Goal: Transaction & Acquisition: Purchase product/service

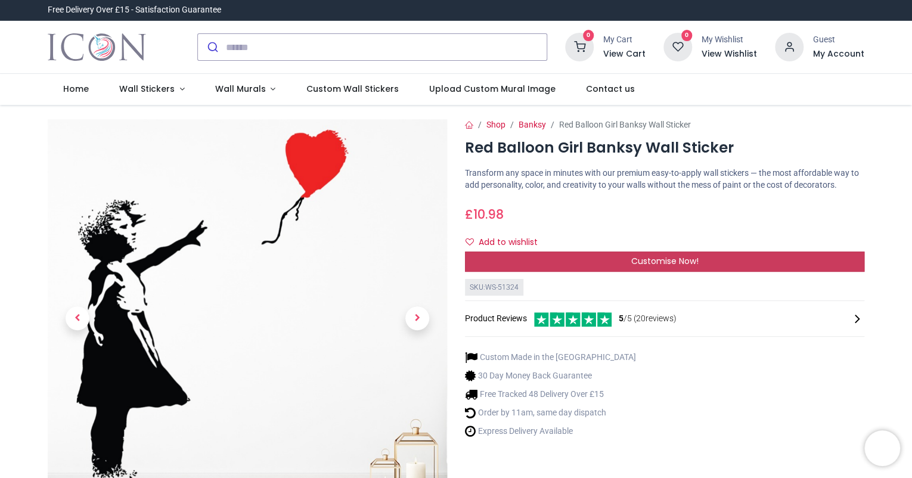
click at [694, 260] on span "Customise Now!" at bounding box center [664, 261] width 67 height 12
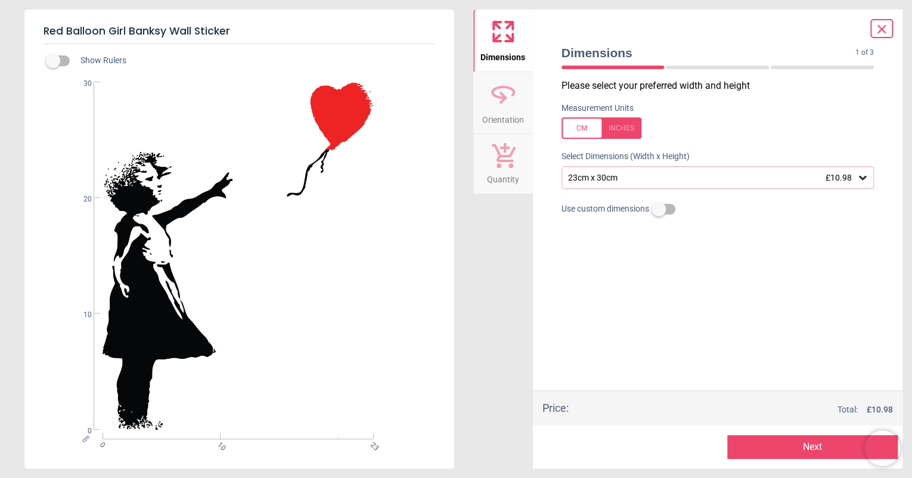
click at [642, 172] on div "23cm x 30cm £10.98" at bounding box center [717, 177] width 313 height 23
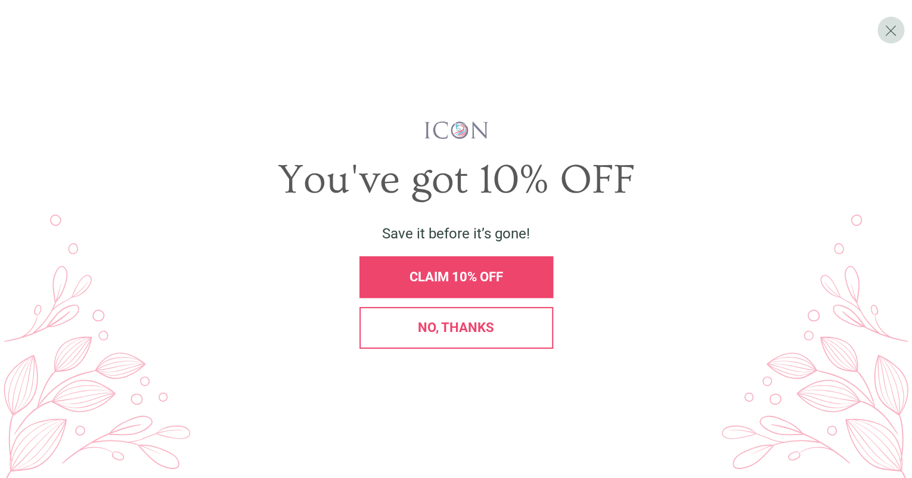
click at [485, 281] on span "CLAIM 10% OFF" at bounding box center [456, 276] width 94 height 15
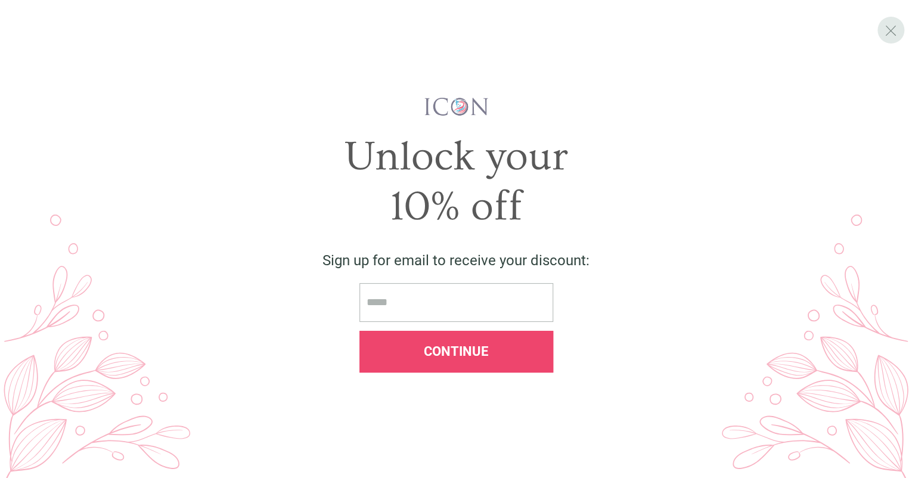
click at [889, 29] on span "X" at bounding box center [890, 30] width 13 height 18
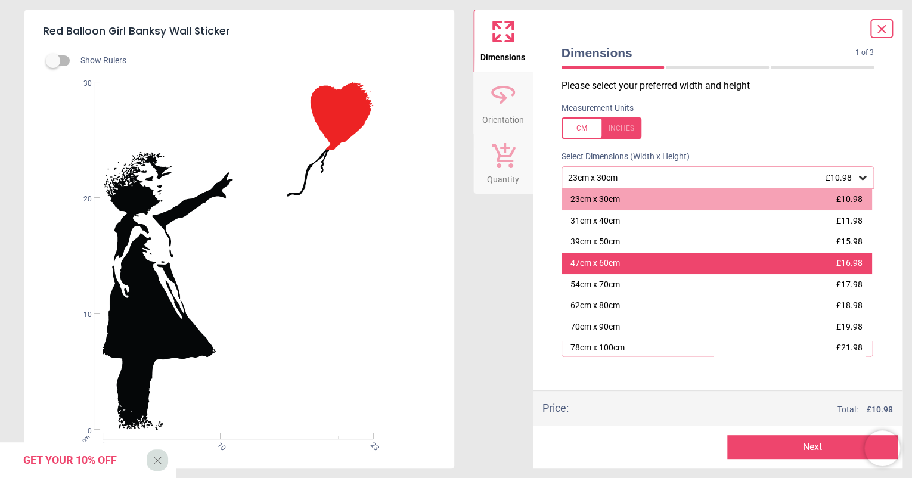
click at [693, 259] on div "47cm x 60cm £16.98" at bounding box center [717, 263] width 310 height 21
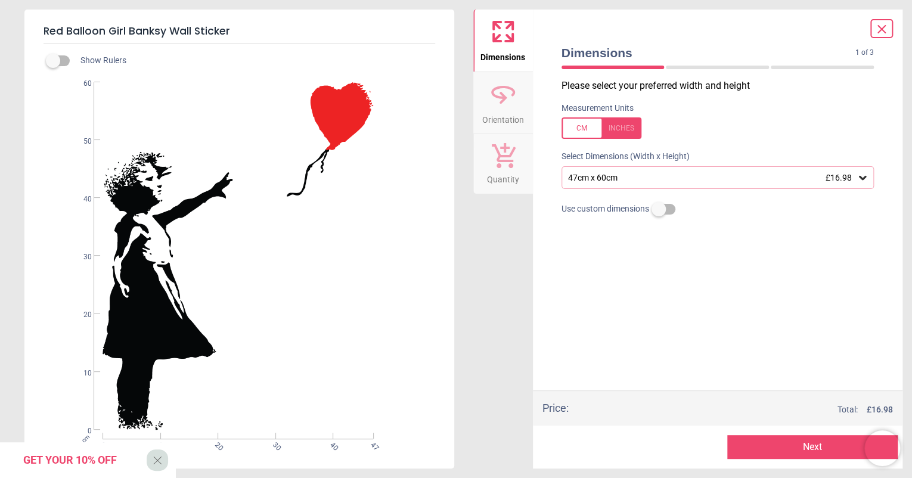
click at [784, 447] on button "Next" at bounding box center [812, 447] width 170 height 24
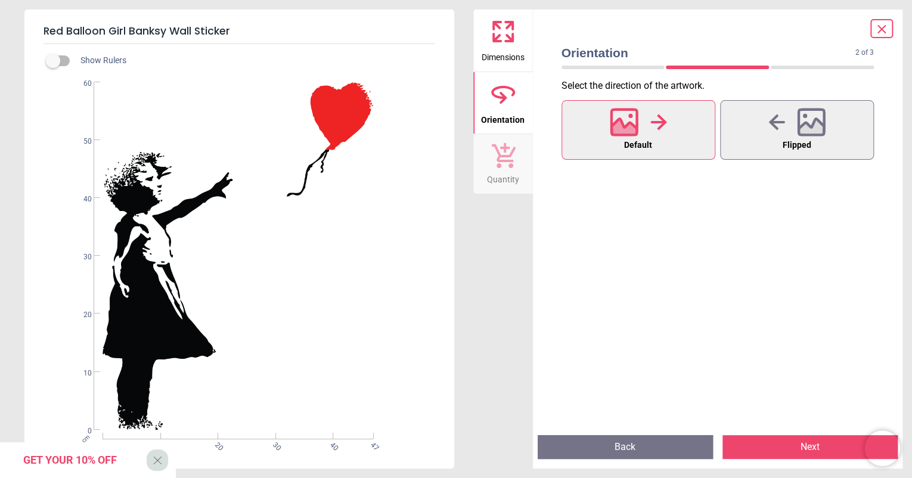
click at [778, 452] on button "Next" at bounding box center [809, 447] width 175 height 24
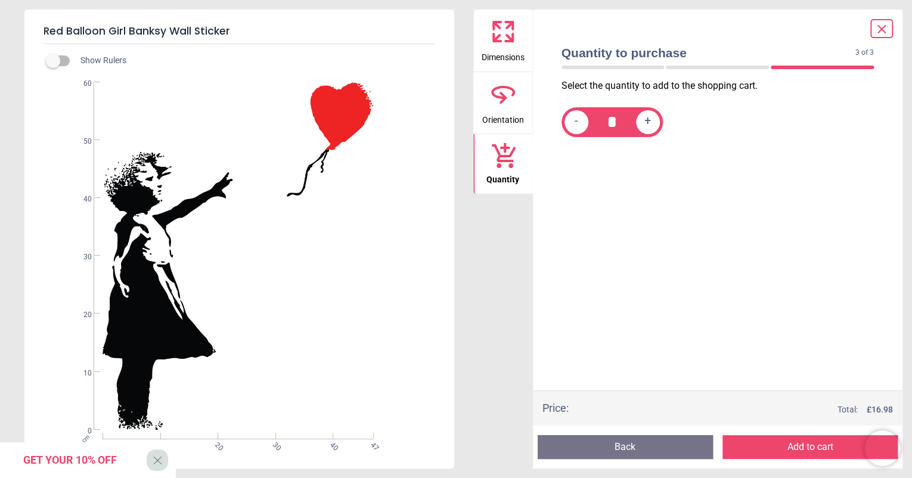
click at [778, 452] on button "Add to cart" at bounding box center [809, 447] width 175 height 24
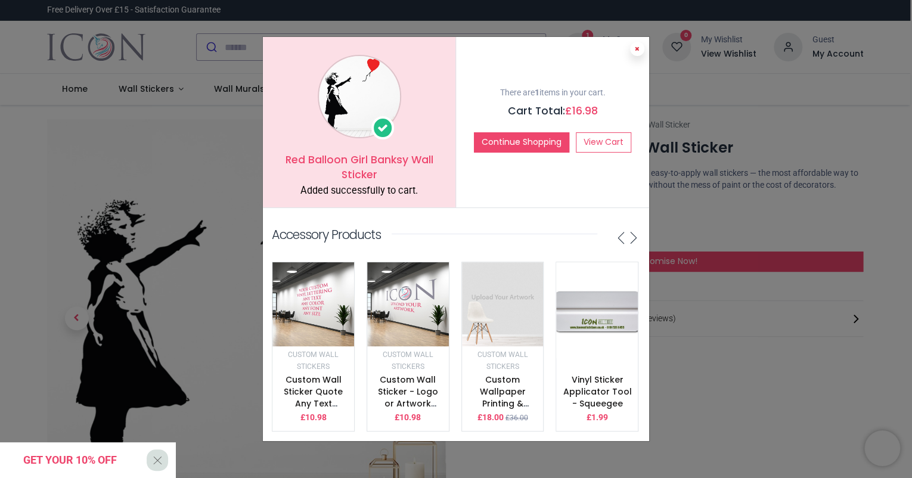
click at [639, 46] on icon at bounding box center [637, 49] width 5 height 6
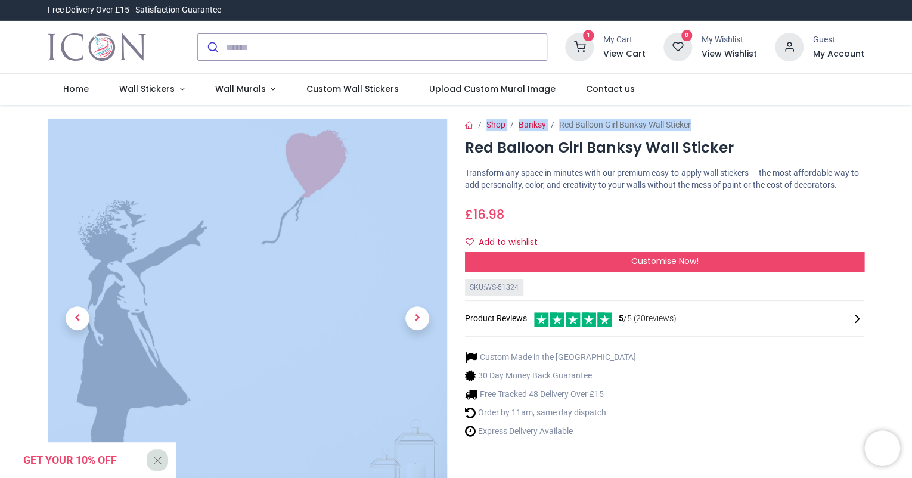
drag, startPoint x: 909, startPoint y: 81, endPoint x: 910, endPoint y: 125, distance: 44.1
click at [910, 125] on div "Login • Register Home Wall Stickers" at bounding box center [456, 239] width 912 height 478
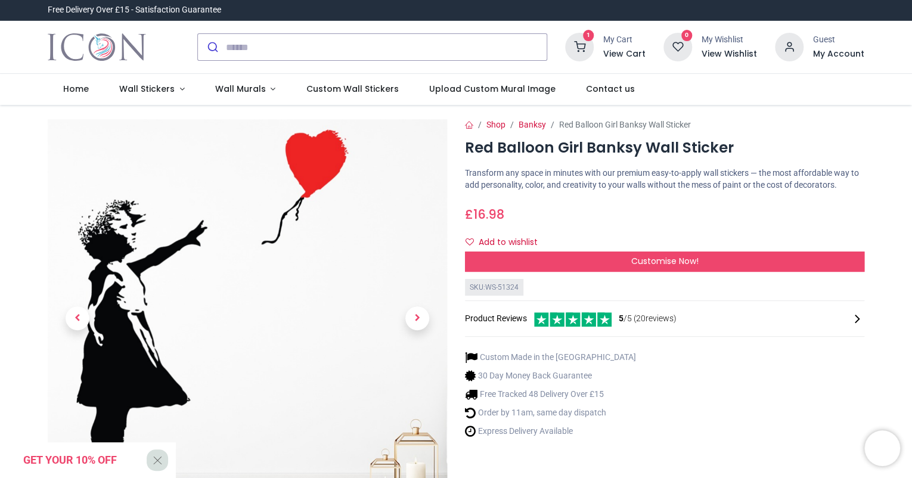
drag, startPoint x: 910, startPoint y: 125, endPoint x: 838, endPoint y: 213, distance: 113.9
click at [838, 213] on div "£ 16.98 10.98 GBP £ 16.98 £ 10.98 Not Available For Sale" at bounding box center [664, 212] width 399 height 22
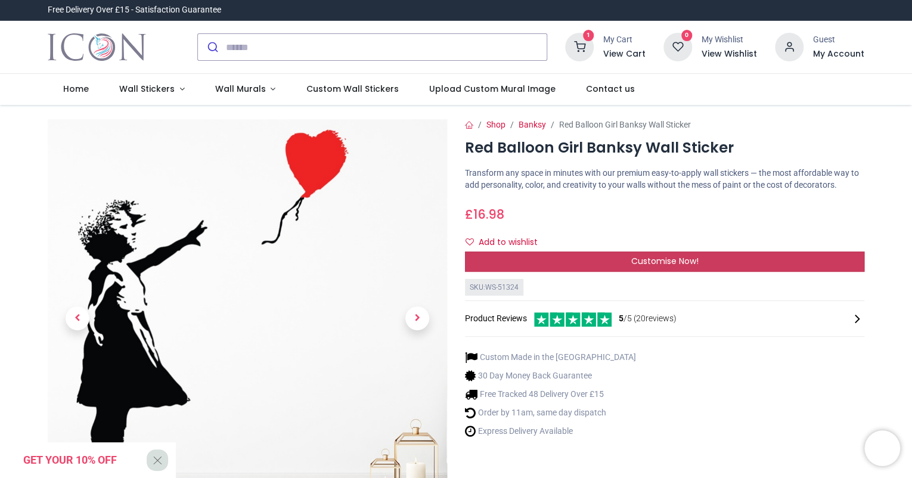
click at [651, 255] on span "Customise Now!" at bounding box center [664, 261] width 67 height 12
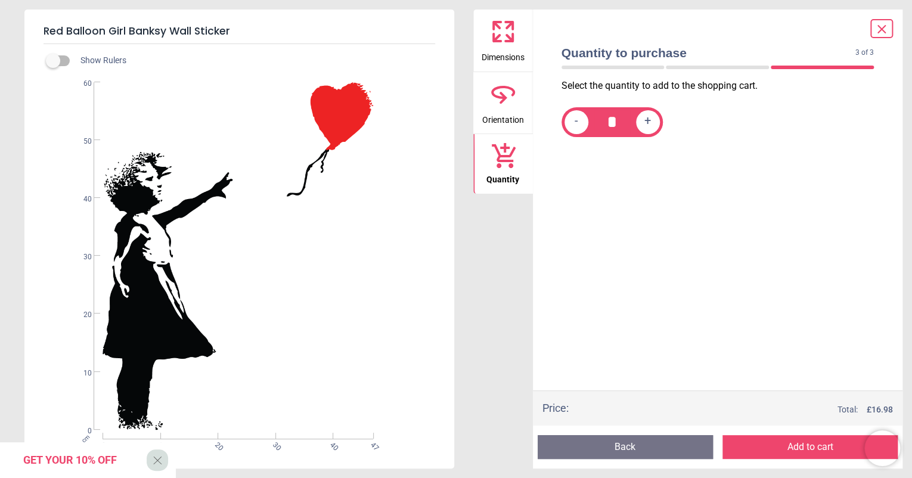
click at [503, 83] on icon at bounding box center [503, 94] width 29 height 29
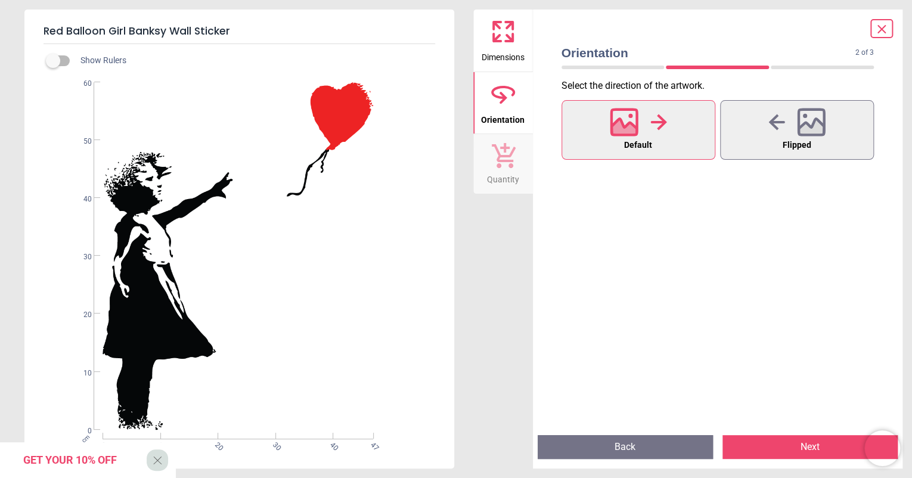
click at [511, 29] on icon at bounding box center [508, 25] width 7 height 7
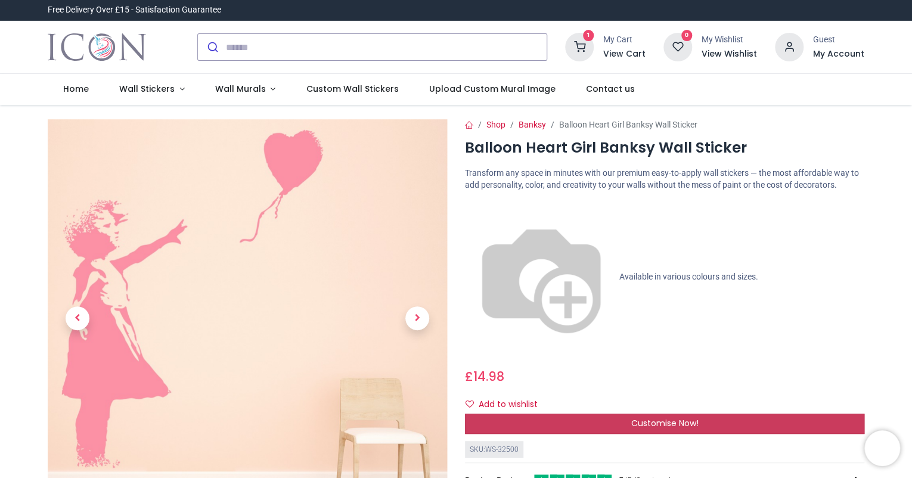
click at [648, 417] on span "Customise Now!" at bounding box center [664, 423] width 67 height 12
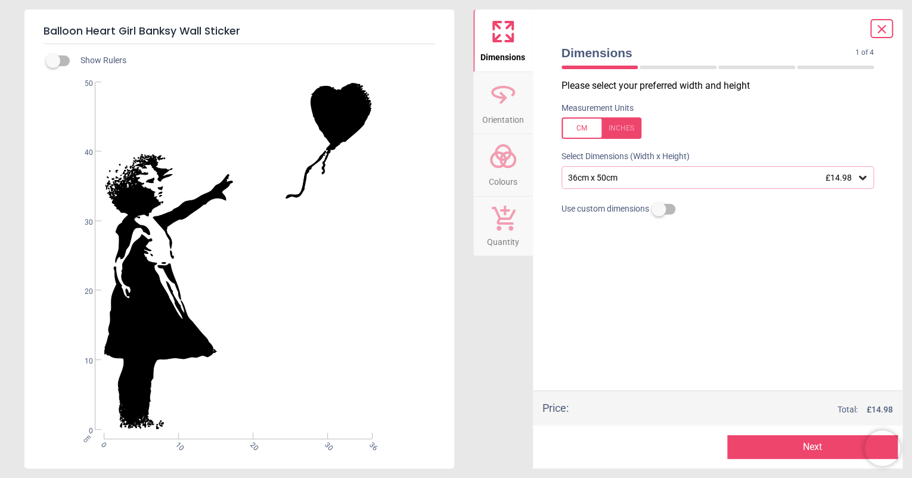
click at [504, 164] on circle at bounding box center [498, 160] width 14 height 14
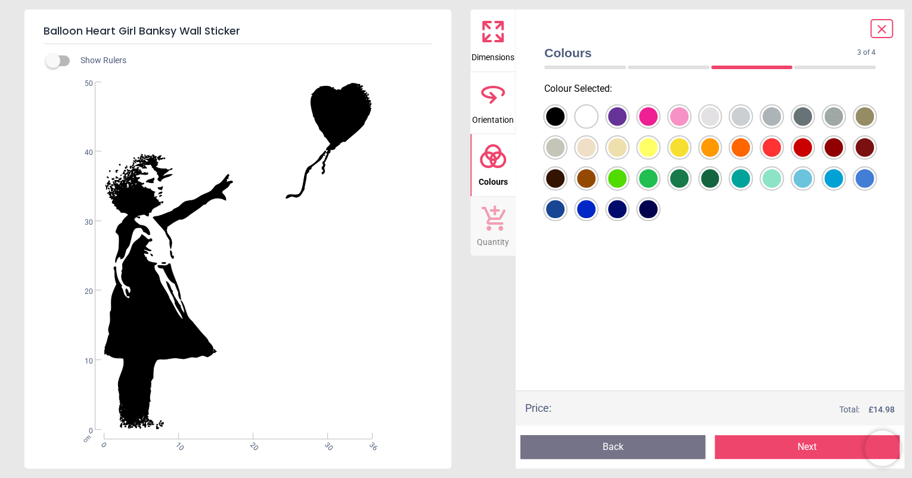
click at [564, 116] on div at bounding box center [555, 116] width 18 height 18
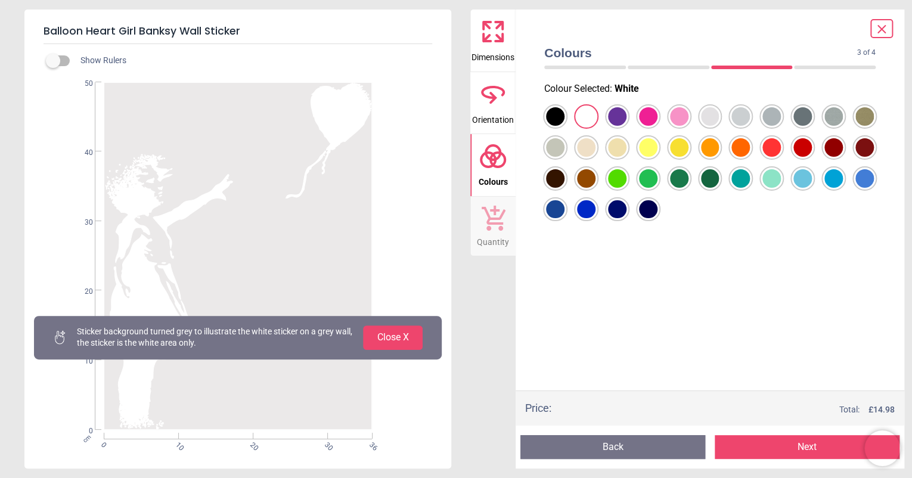
click at [554, 118] on div at bounding box center [555, 116] width 18 height 18
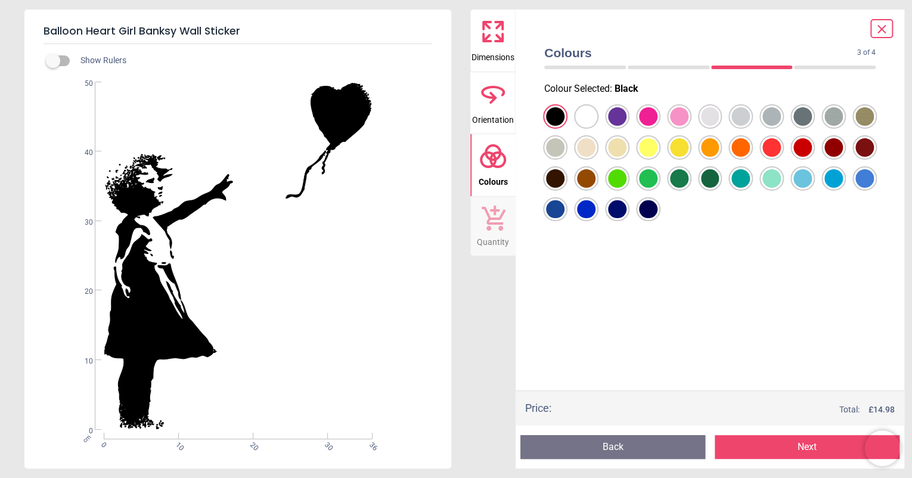
click at [564, 118] on div at bounding box center [555, 116] width 18 height 18
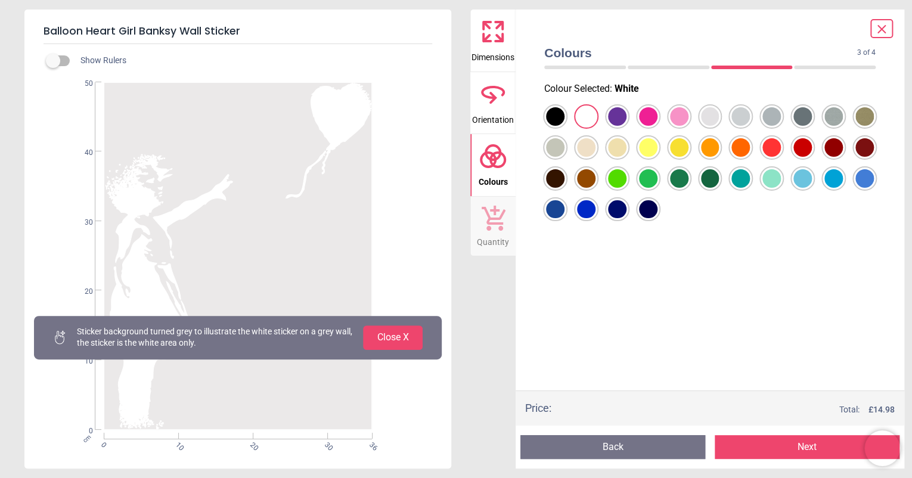
click at [564, 113] on div at bounding box center [555, 116] width 18 height 18
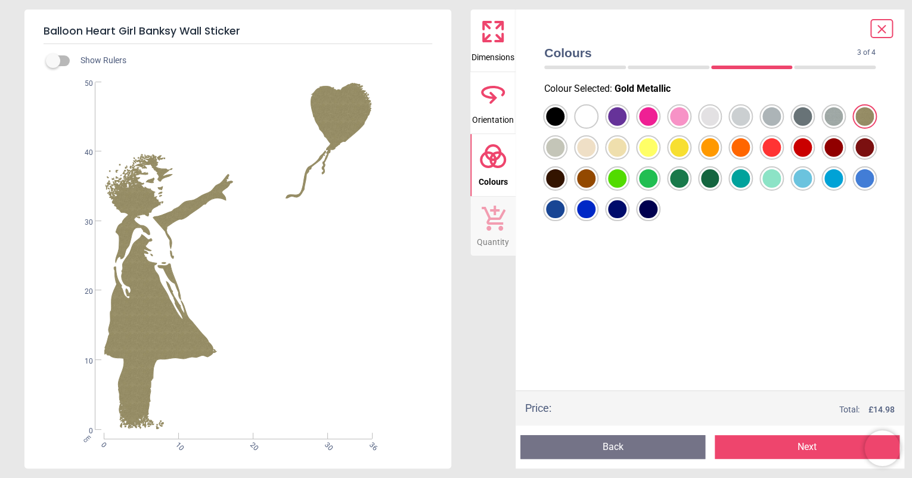
click at [558, 126] on div at bounding box center [555, 116] width 18 height 18
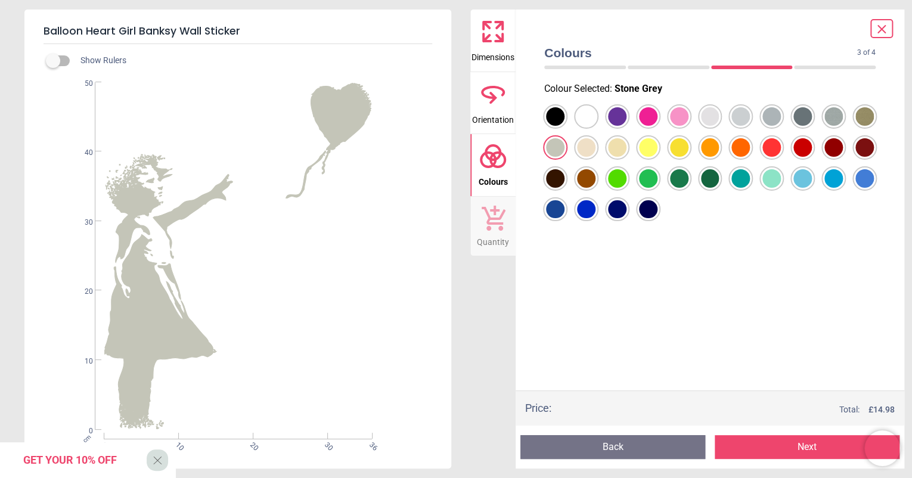
click at [564, 114] on div at bounding box center [555, 116] width 18 height 18
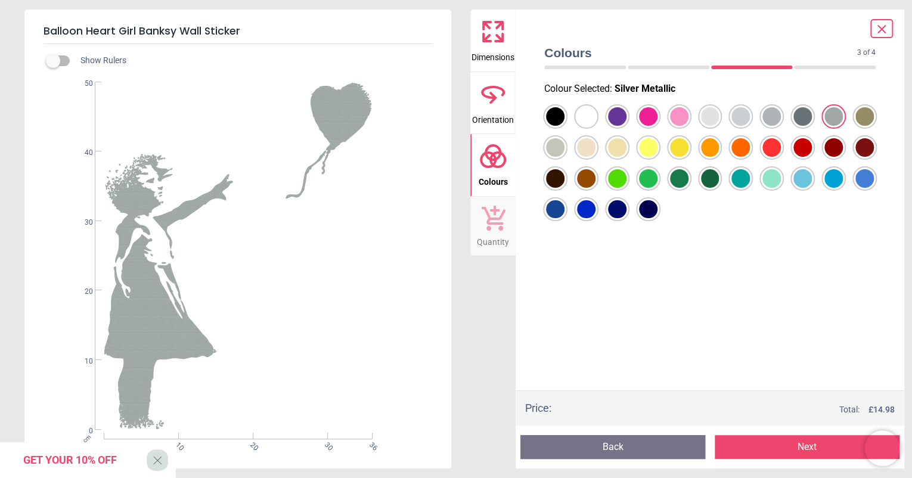
click at [564, 114] on div at bounding box center [555, 116] width 18 height 18
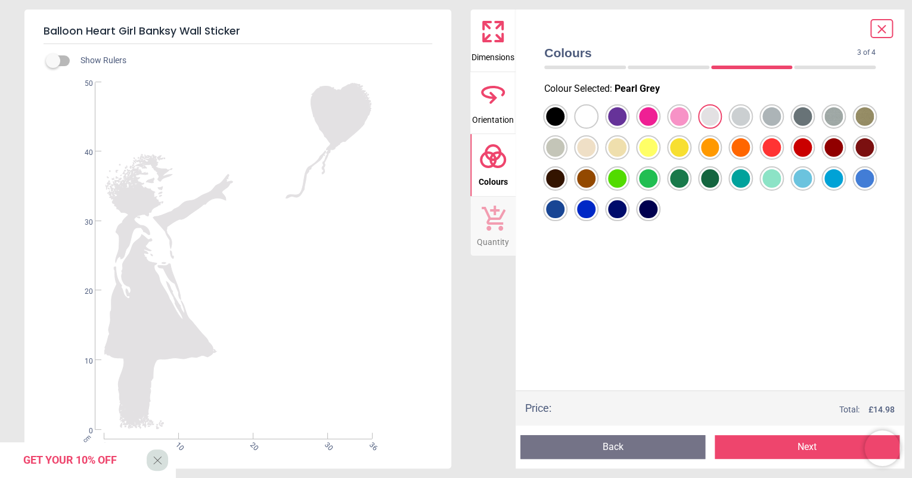
click at [564, 112] on div at bounding box center [555, 116] width 18 height 18
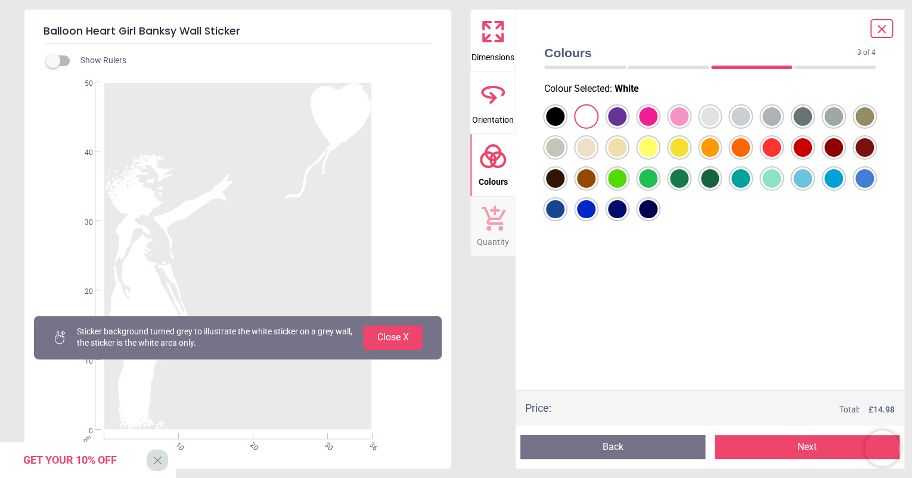
click at [564, 117] on div at bounding box center [555, 116] width 18 height 18
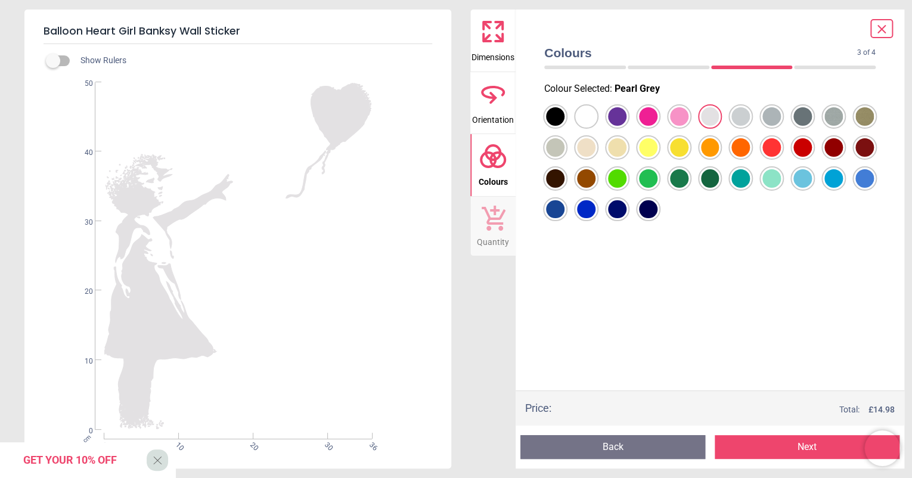
click at [564, 117] on div at bounding box center [555, 116] width 18 height 18
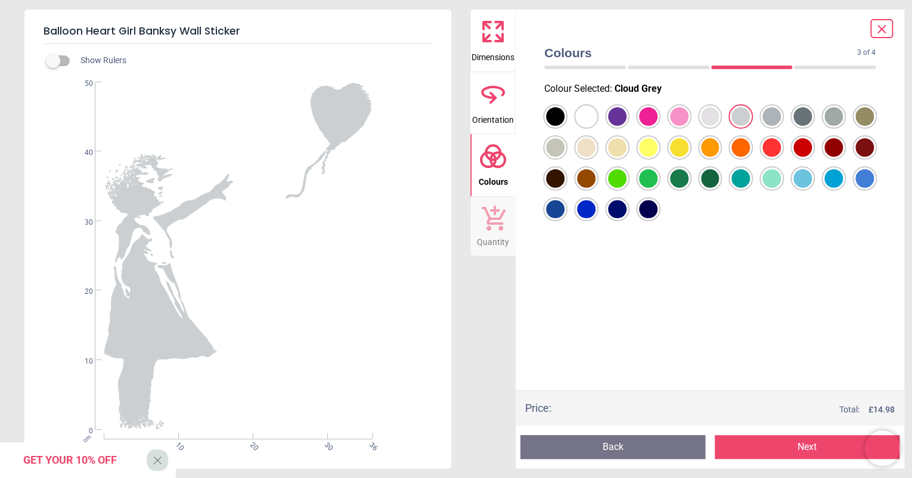
click at [563, 113] on div at bounding box center [555, 116] width 18 height 18
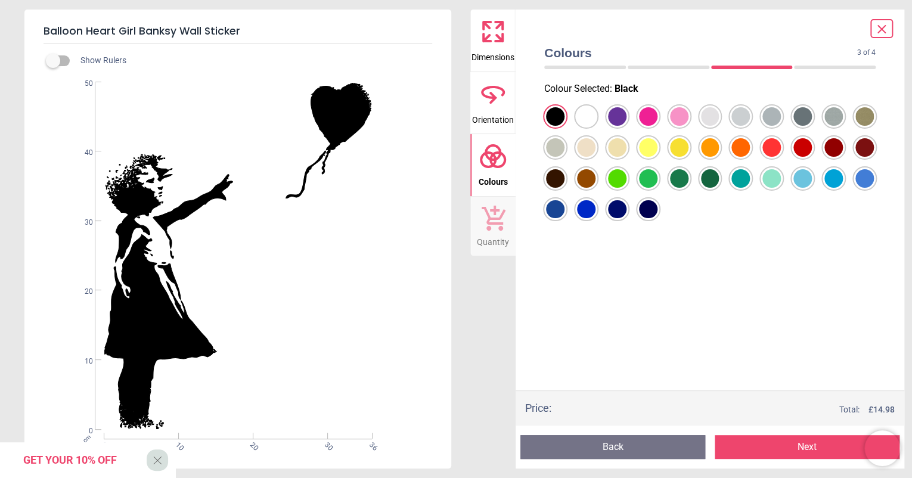
click at [564, 126] on div at bounding box center [555, 116] width 18 height 18
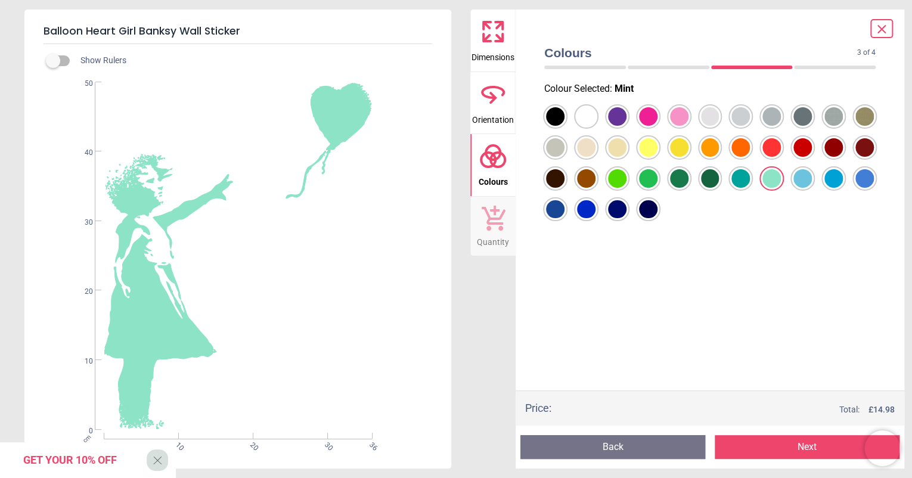
click at [564, 126] on div at bounding box center [555, 116] width 18 height 18
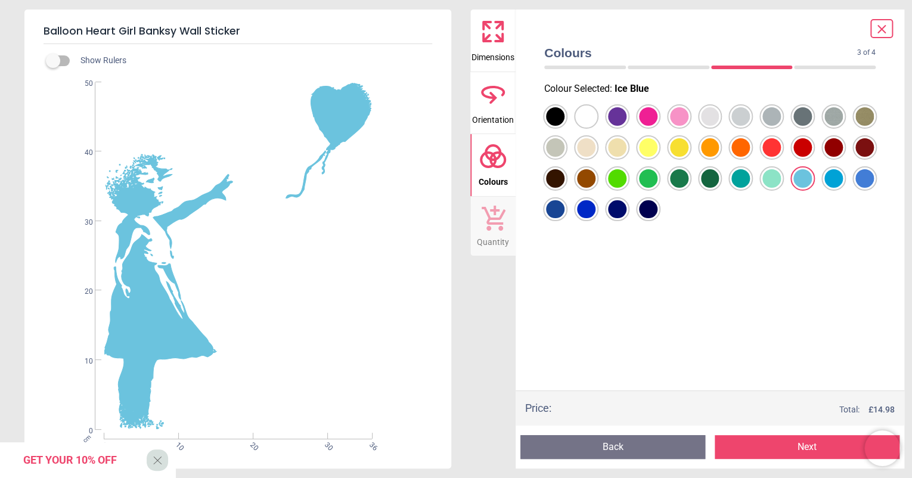
click at [564, 126] on div at bounding box center [555, 116] width 18 height 18
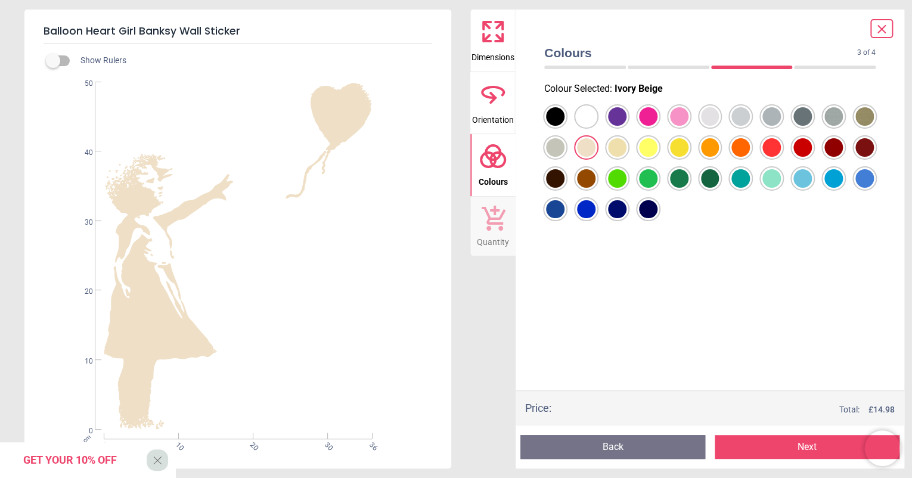
click at [564, 126] on div at bounding box center [555, 116] width 18 height 18
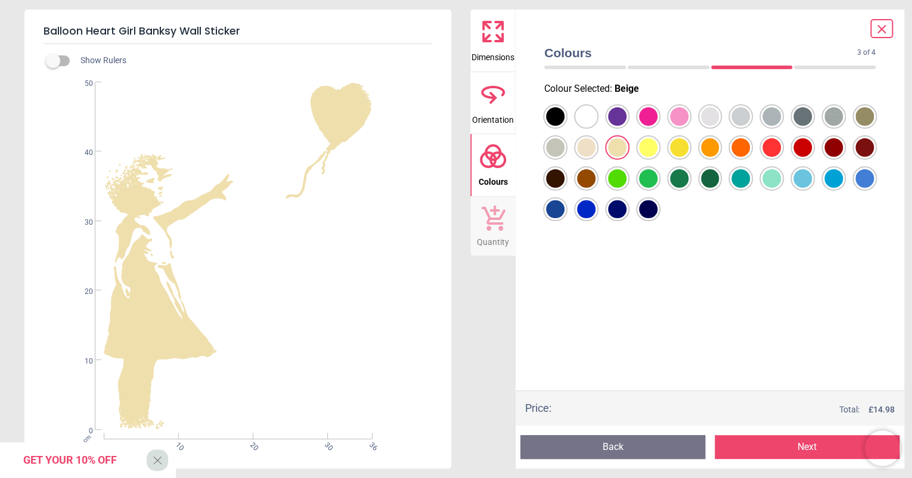
click at [564, 117] on div at bounding box center [555, 116] width 18 height 18
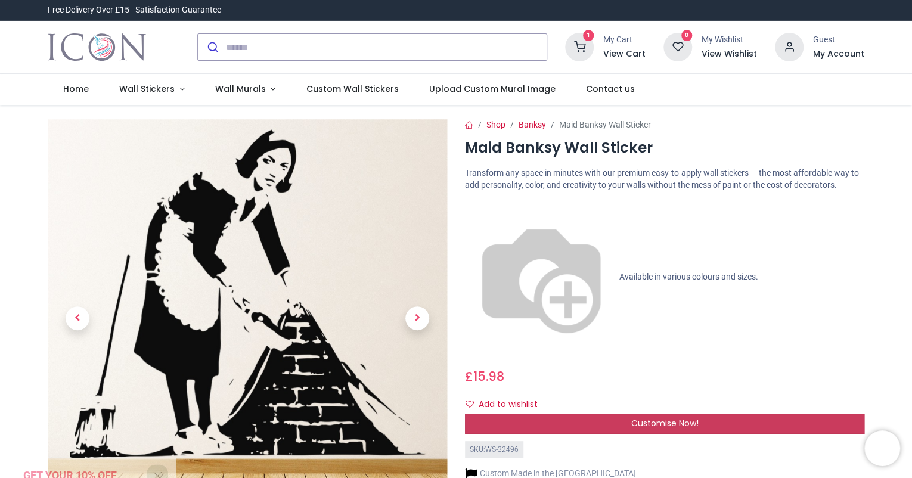
click at [666, 417] on span "Customise Now!" at bounding box center [664, 423] width 67 height 12
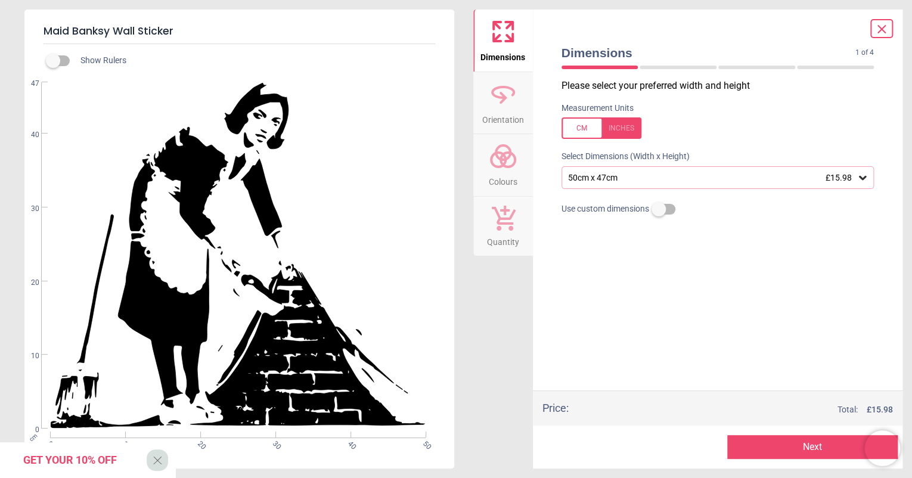
click at [513, 157] on circle at bounding box center [508, 160] width 14 height 14
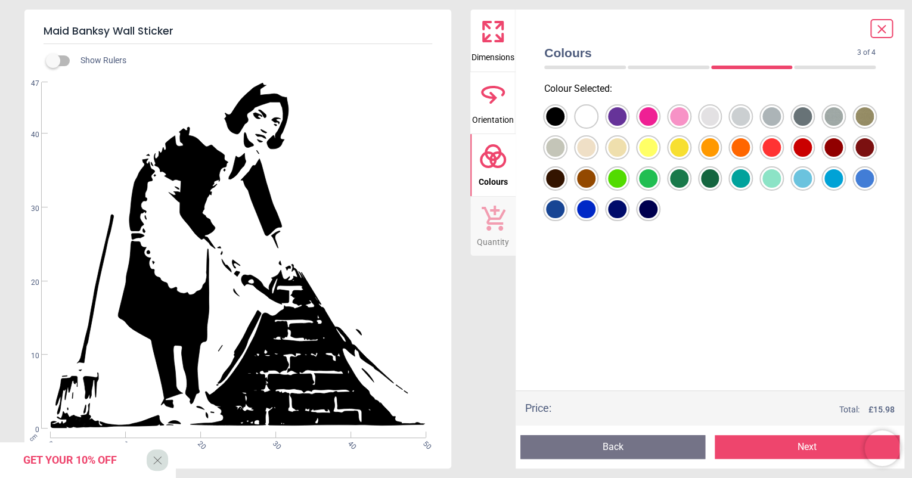
click at [564, 112] on div at bounding box center [555, 116] width 18 height 18
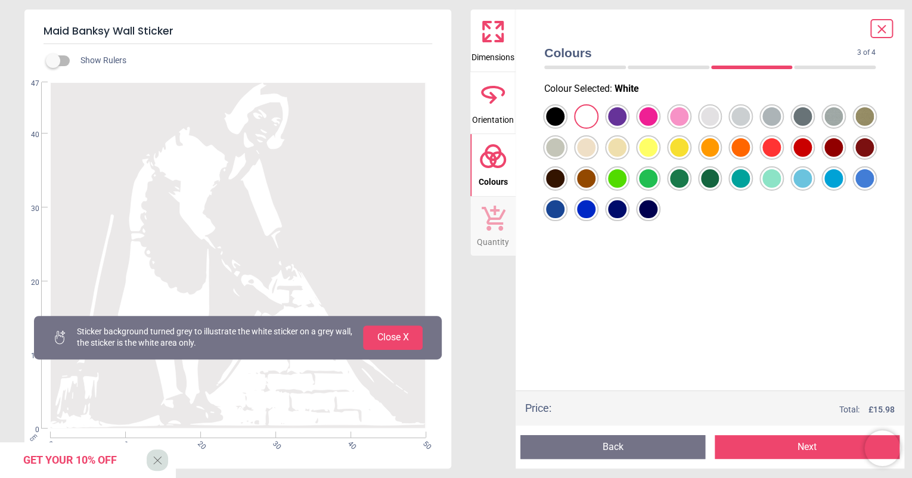
click at [564, 116] on div at bounding box center [555, 116] width 18 height 18
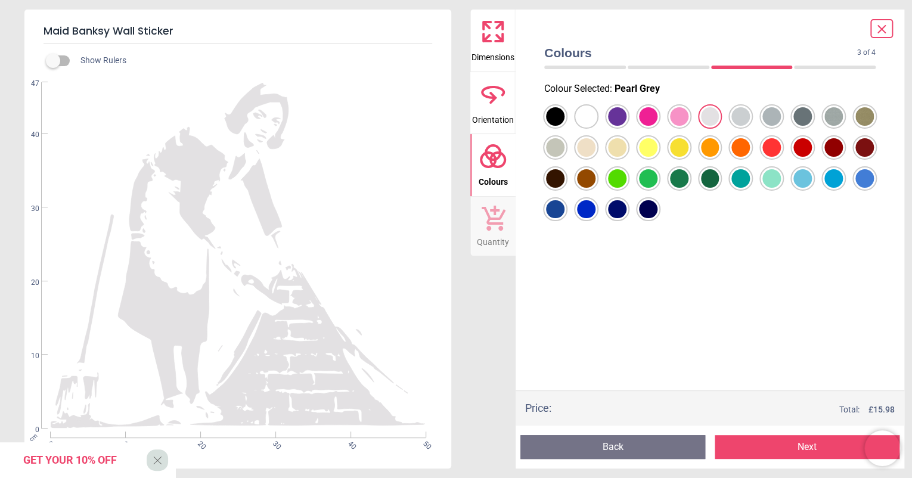
click at [564, 123] on div at bounding box center [555, 116] width 18 height 18
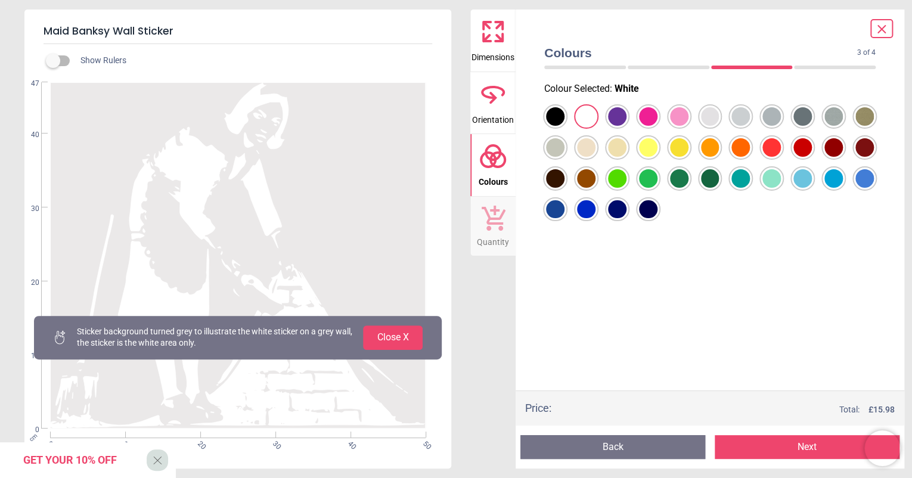
click at [564, 112] on div at bounding box center [555, 116] width 18 height 18
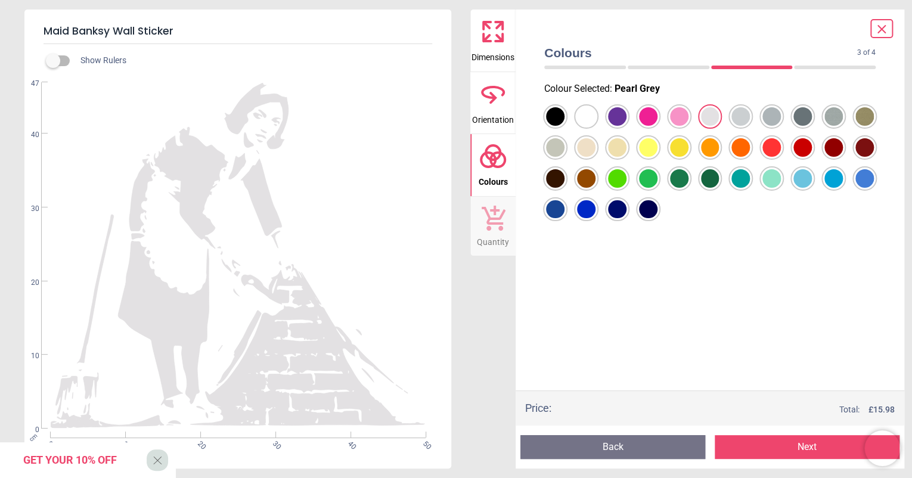
click at [564, 114] on div at bounding box center [555, 116] width 18 height 18
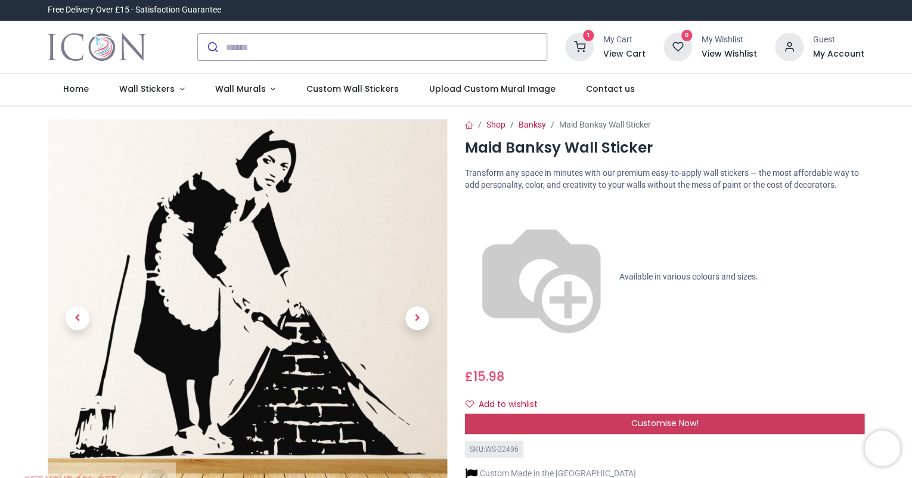
click at [656, 417] on span "Customise Now!" at bounding box center [664, 423] width 67 height 12
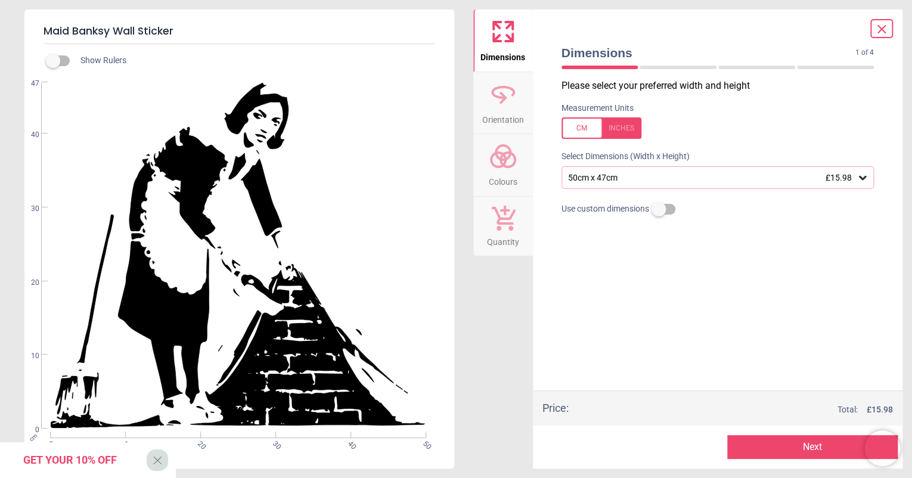
click at [505, 167] on circle at bounding box center [508, 160] width 14 height 14
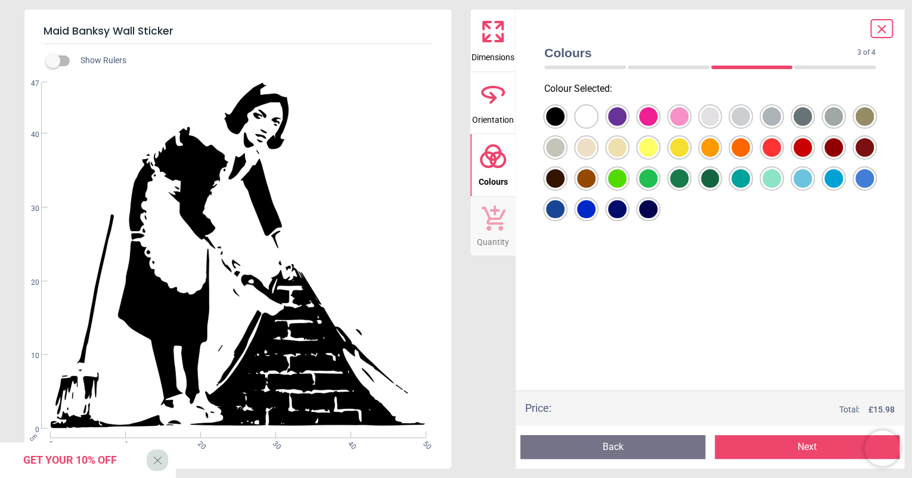
click at [564, 114] on div at bounding box center [555, 116] width 18 height 18
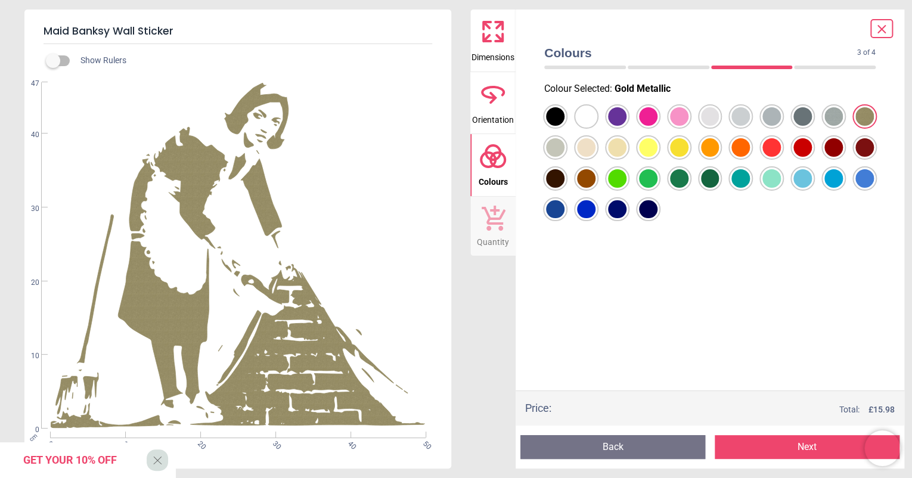
click at [564, 117] on div at bounding box center [555, 116] width 18 height 18
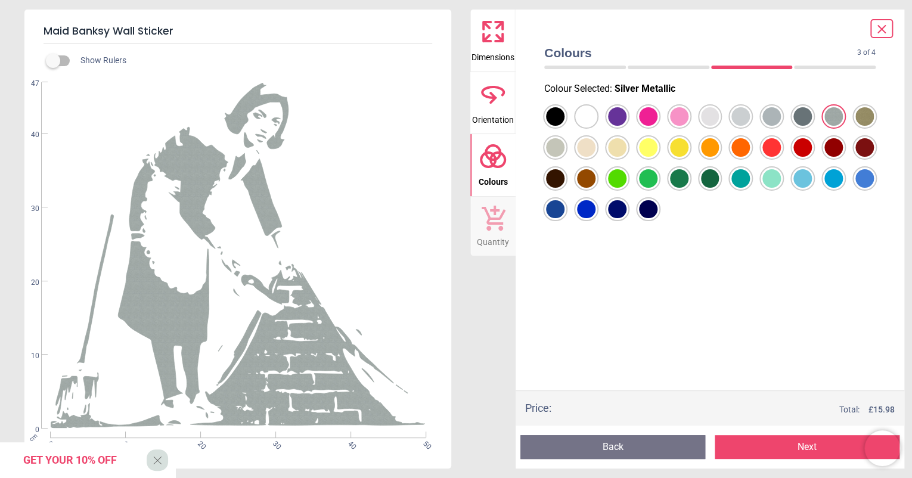
click at [564, 119] on div at bounding box center [555, 116] width 18 height 18
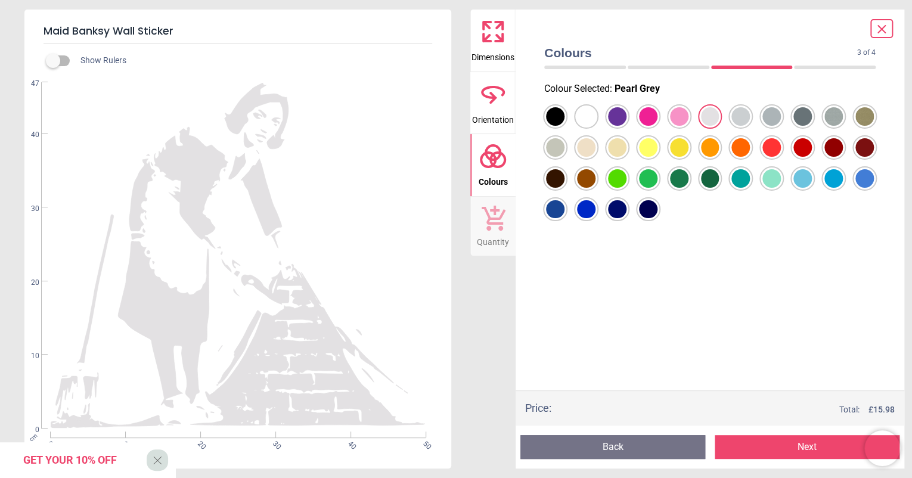
click at [555, 119] on div at bounding box center [555, 116] width 18 height 18
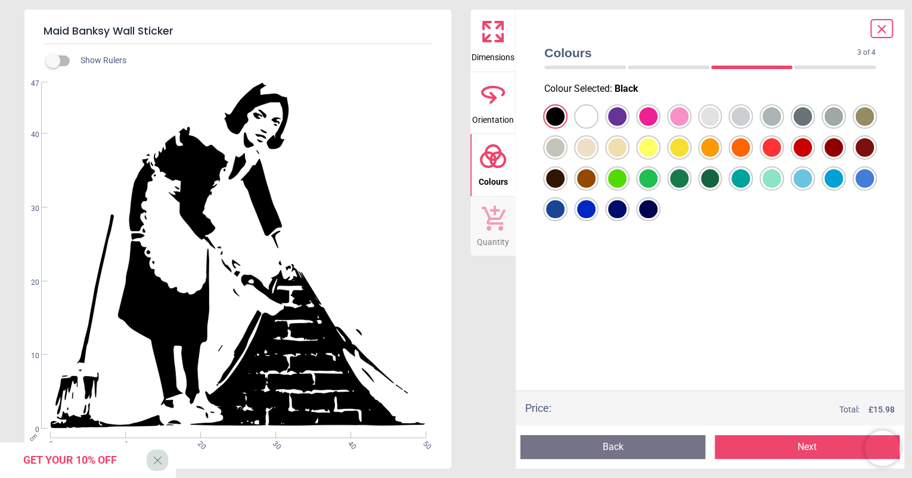
click at [564, 119] on div at bounding box center [555, 116] width 18 height 18
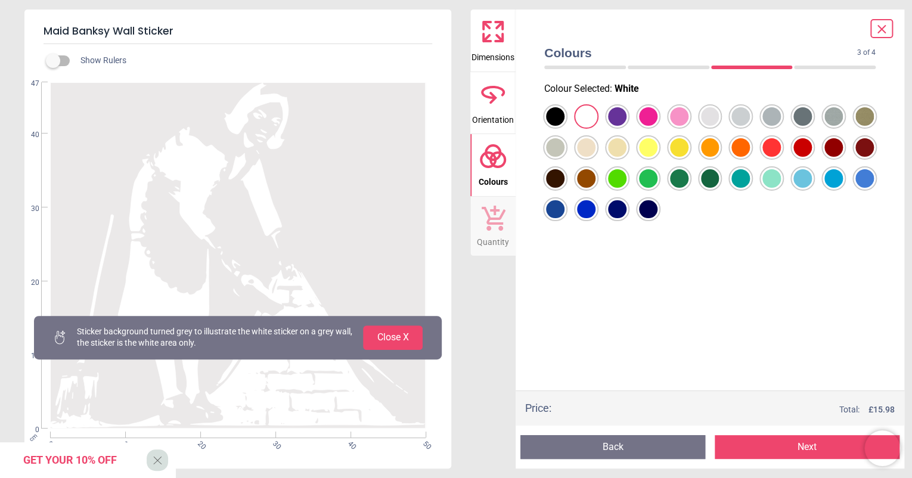
click at [564, 117] on div at bounding box center [555, 116] width 18 height 18
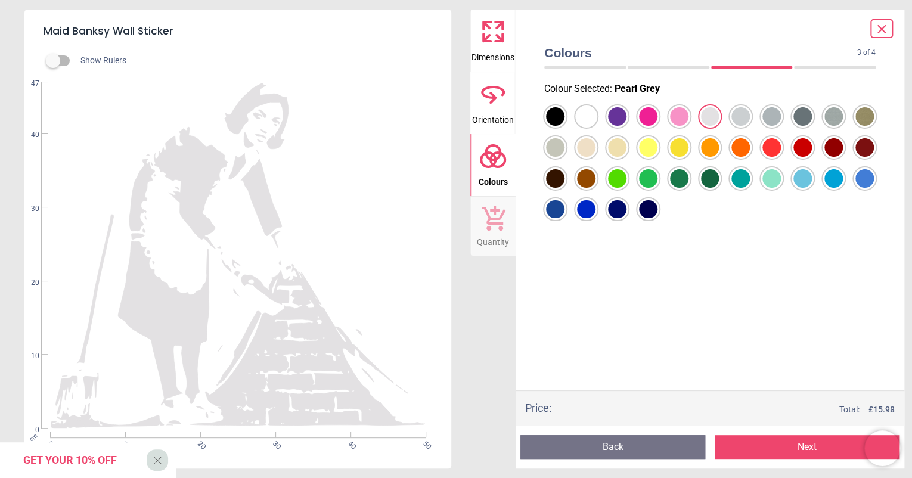
click at [551, 118] on div at bounding box center [555, 116] width 18 height 18
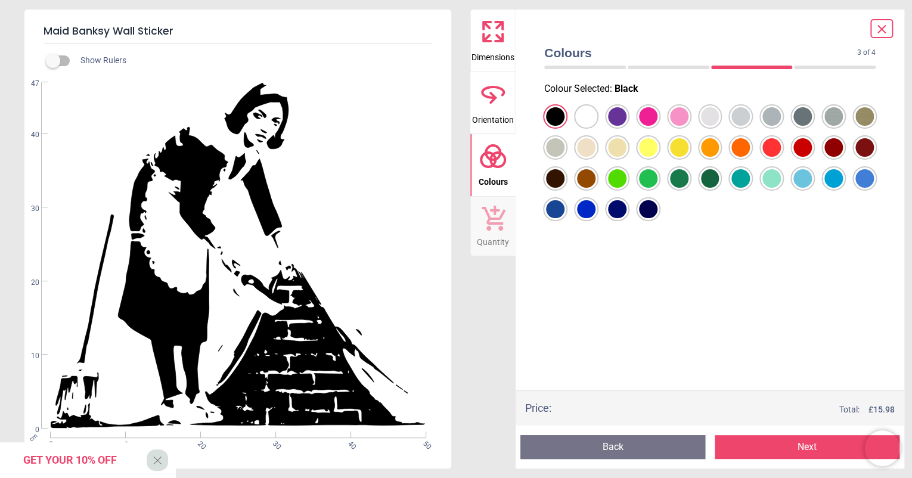
click at [564, 119] on div at bounding box center [555, 116] width 18 height 18
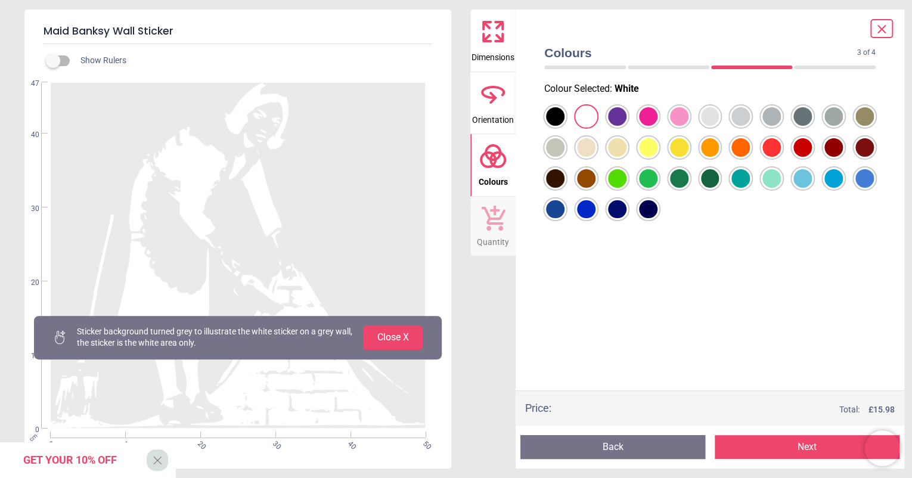
click at [564, 126] on div at bounding box center [555, 116] width 18 height 18
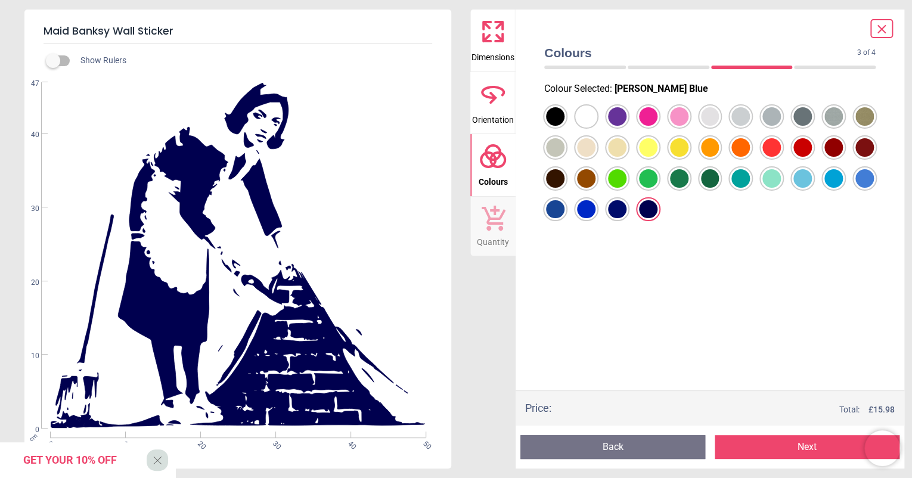
click at [564, 126] on div at bounding box center [555, 116] width 18 height 18
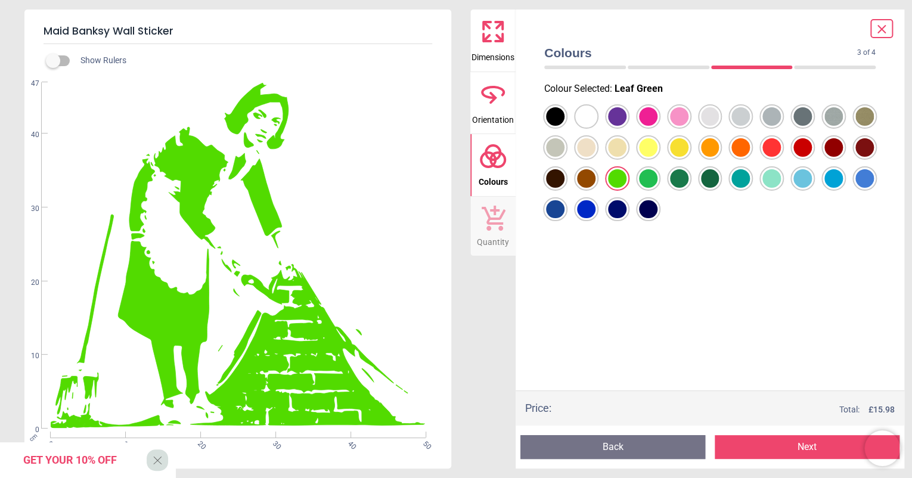
click at [564, 126] on div at bounding box center [555, 116] width 18 height 18
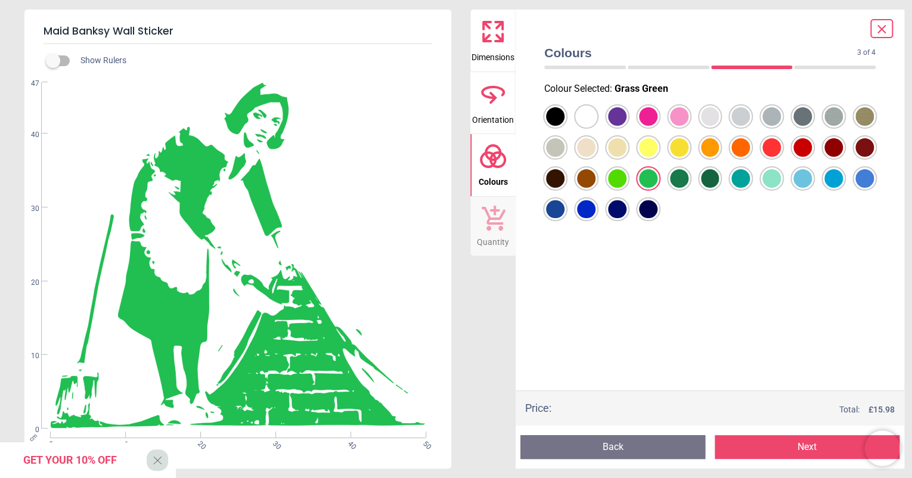
click at [564, 126] on div at bounding box center [555, 116] width 18 height 18
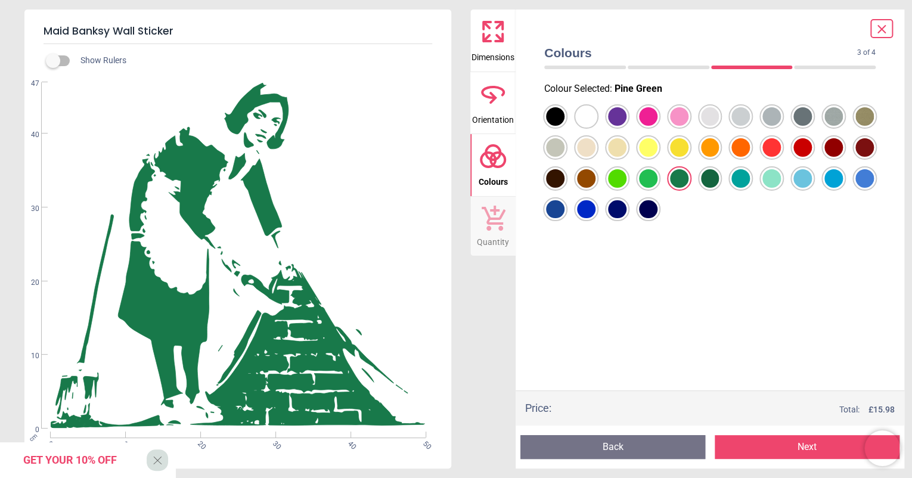
click at [564, 126] on div at bounding box center [555, 116] width 18 height 18
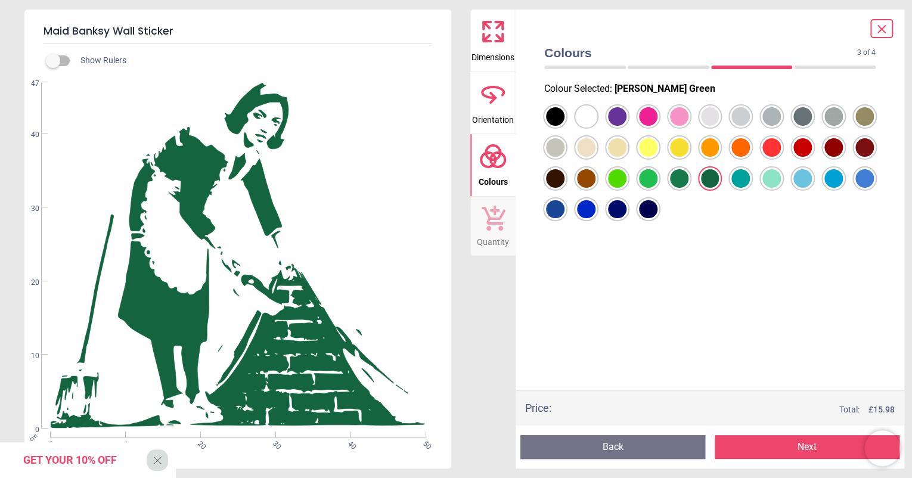
click at [564, 126] on div at bounding box center [555, 116] width 18 height 18
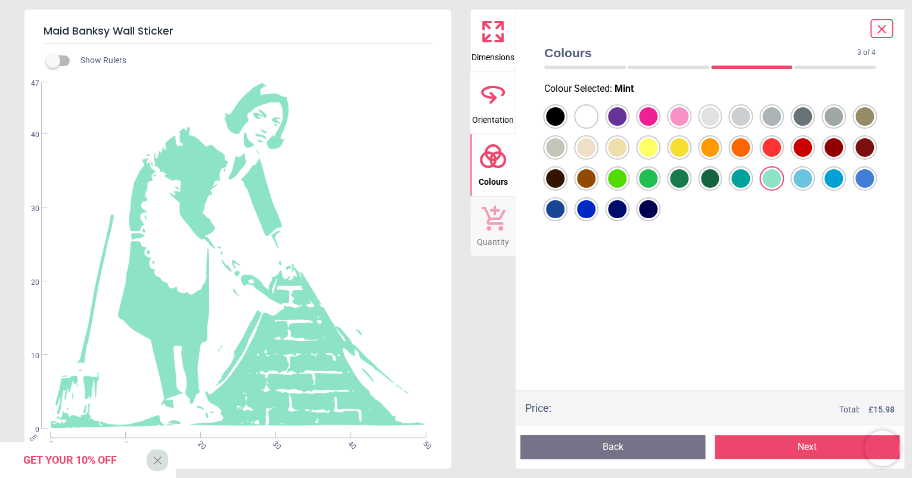
click at [564, 126] on div at bounding box center [555, 116] width 18 height 18
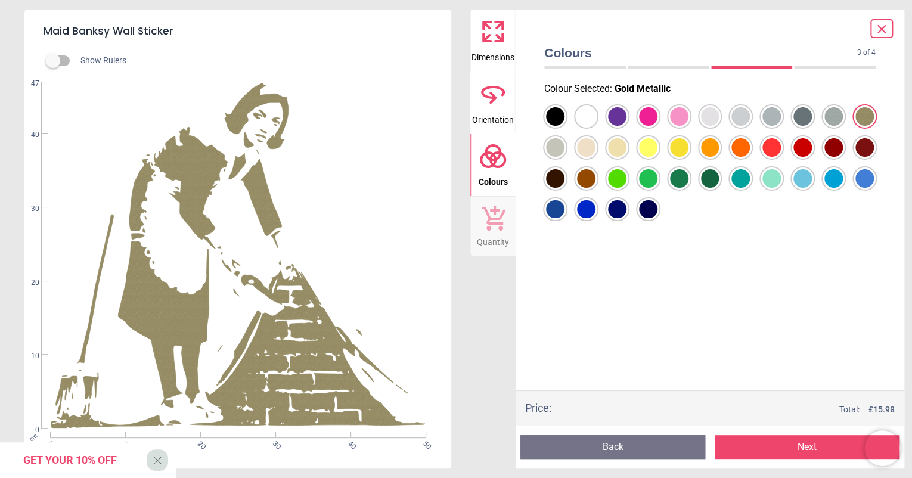
click at [564, 114] on div at bounding box center [555, 116] width 18 height 18
